Goal: Find specific page/section: Find specific page/section

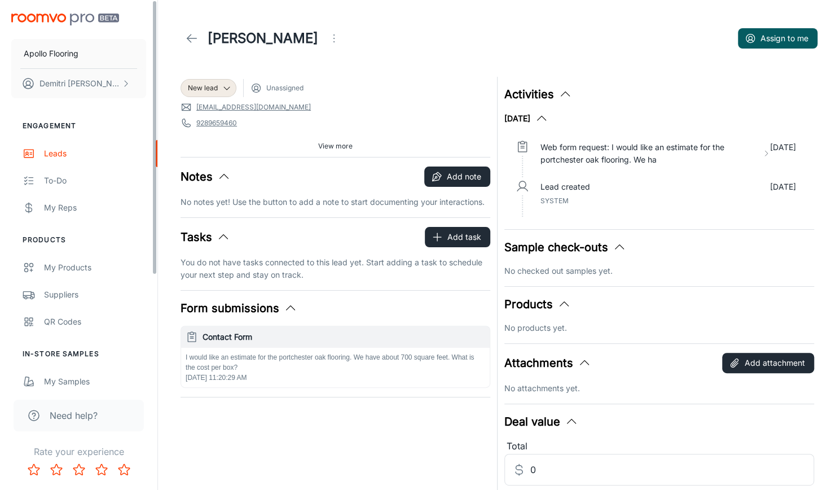
drag, startPoint x: 0, startPoint y: 0, endPoint x: 59, endPoint y: 19, distance: 61.7
click at [59, 19] on img "scrollable content" at bounding box center [65, 20] width 108 height 12
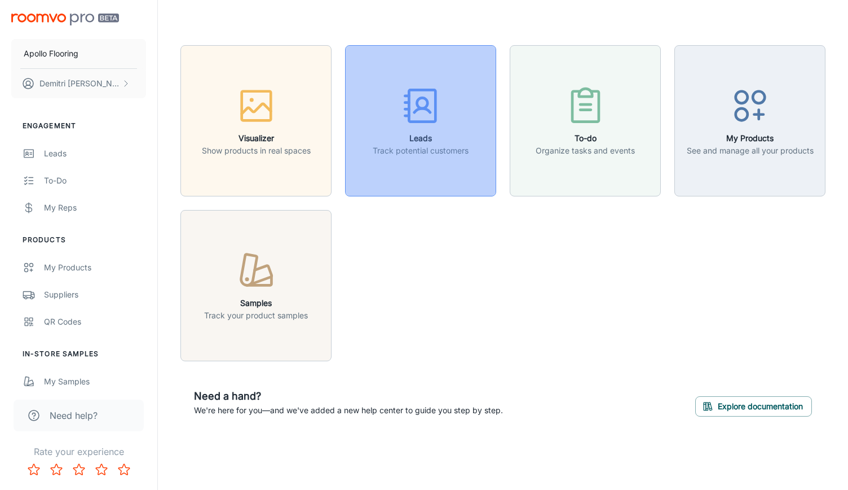
click at [376, 120] on div "button" at bounding box center [421, 108] width 96 height 47
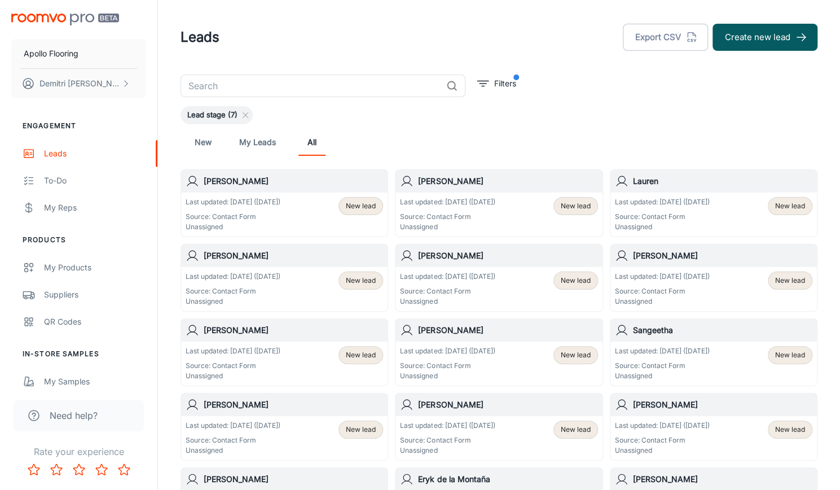
click at [297, 222] on div "Last updated: [DATE] ([DATE]) Source: Contact Form Unassigned New lead" at bounding box center [284, 214] width 197 height 35
